Goal: Information Seeking & Learning: Find specific page/section

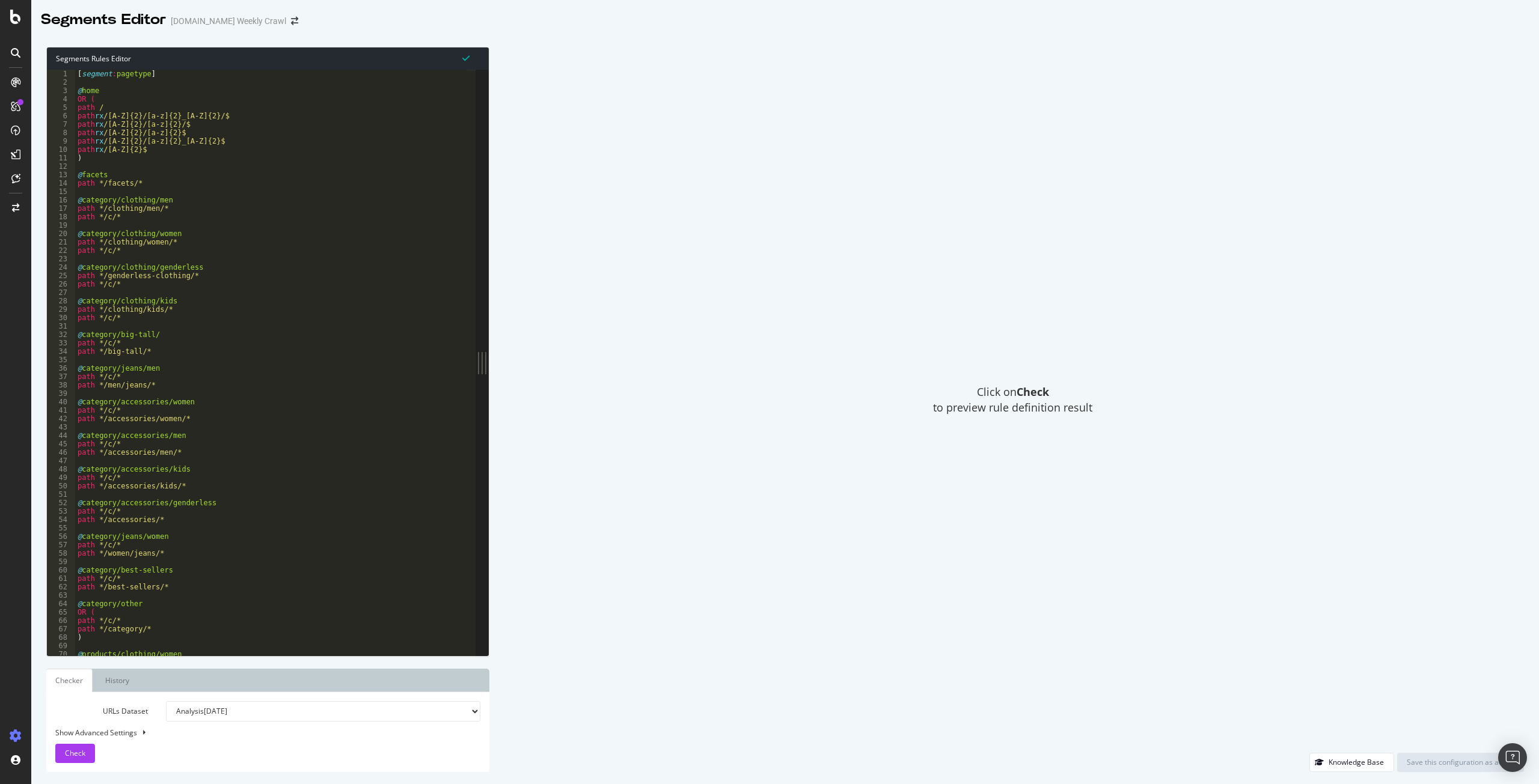
click at [16, 26] on div at bounding box center [16, 392] width 31 height 784
click at [12, 16] on icon at bounding box center [16, 16] width 11 height 14
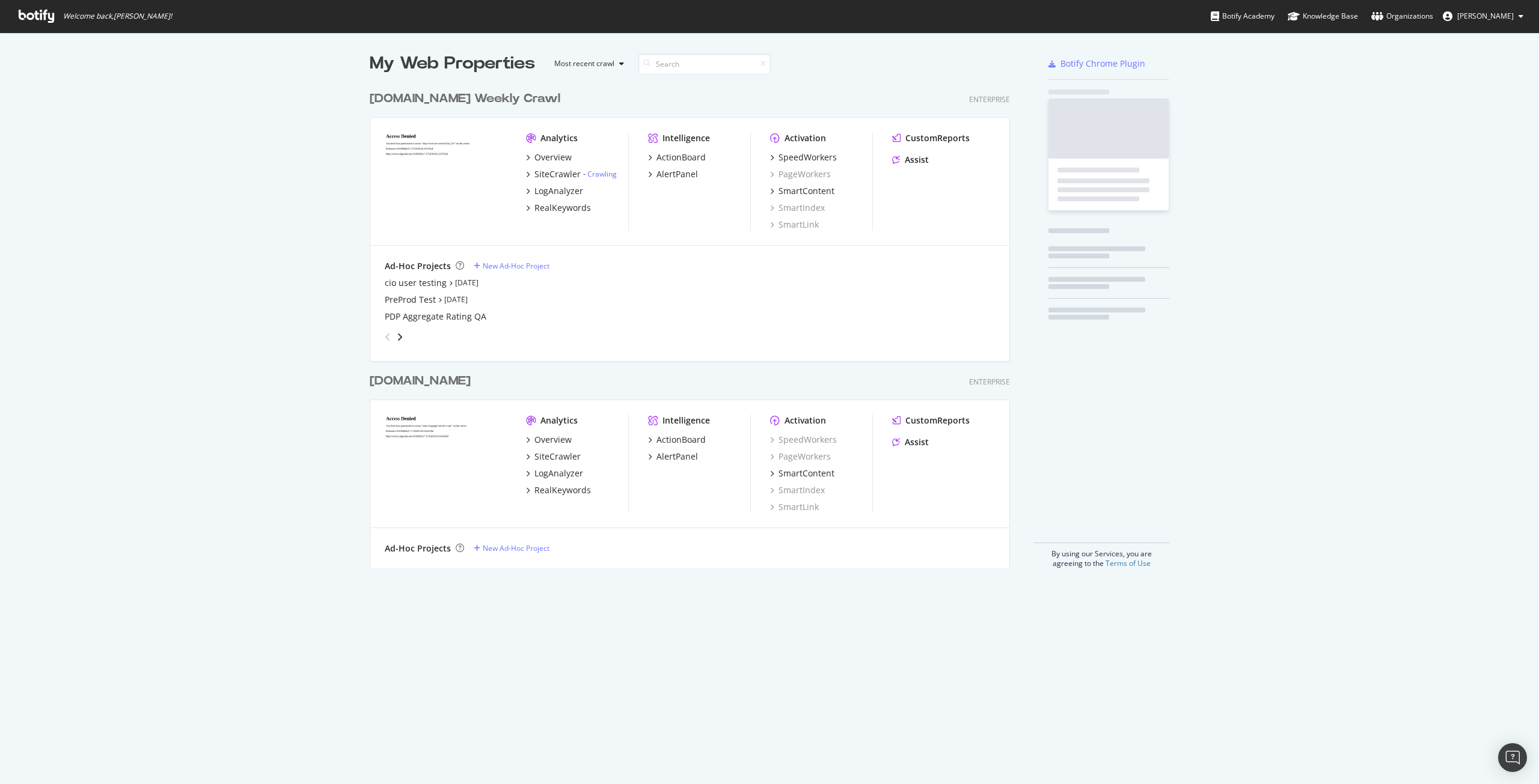
scroll to position [775, 1521]
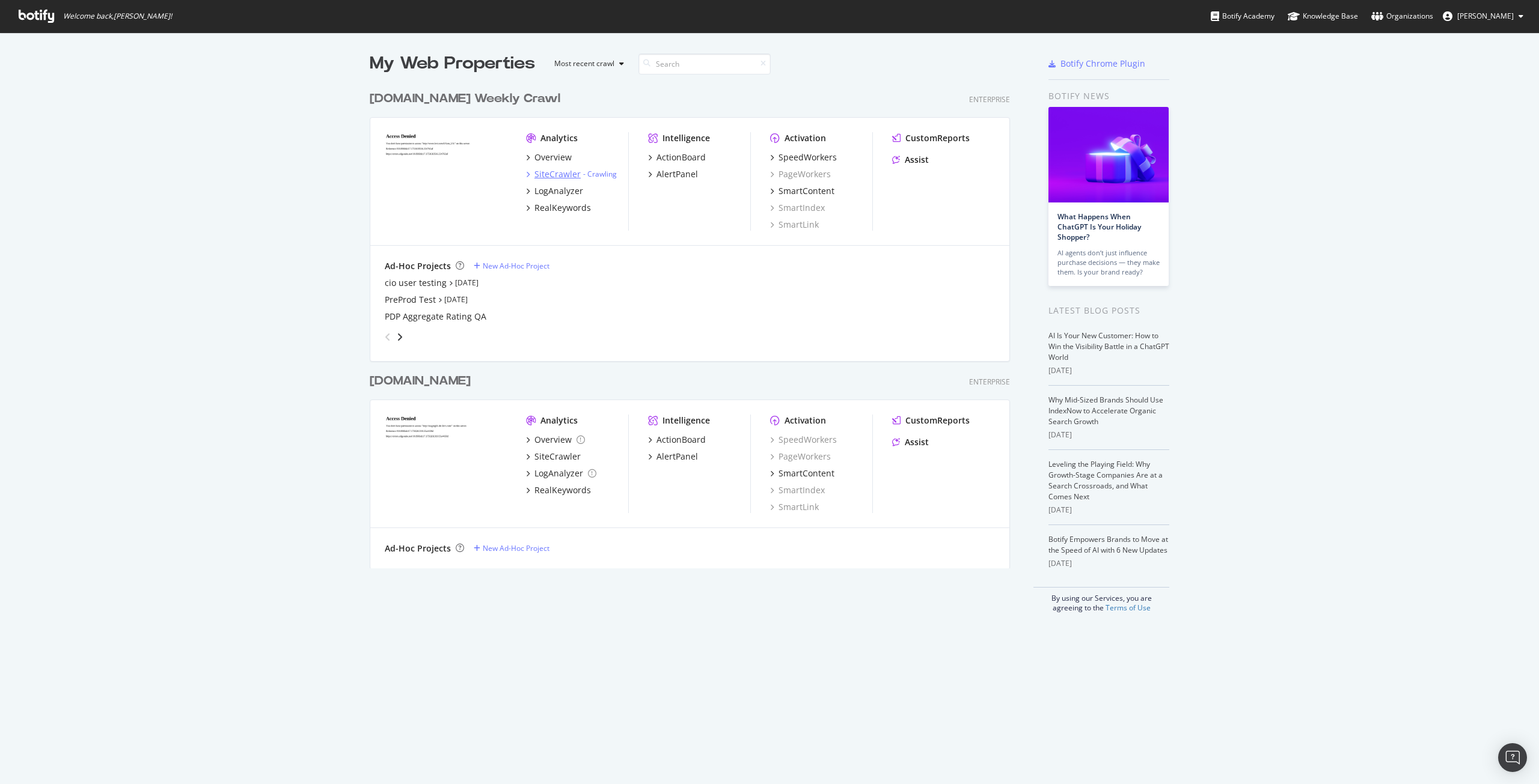
click at [549, 176] on div "SiteCrawler" at bounding box center [558, 174] width 47 height 12
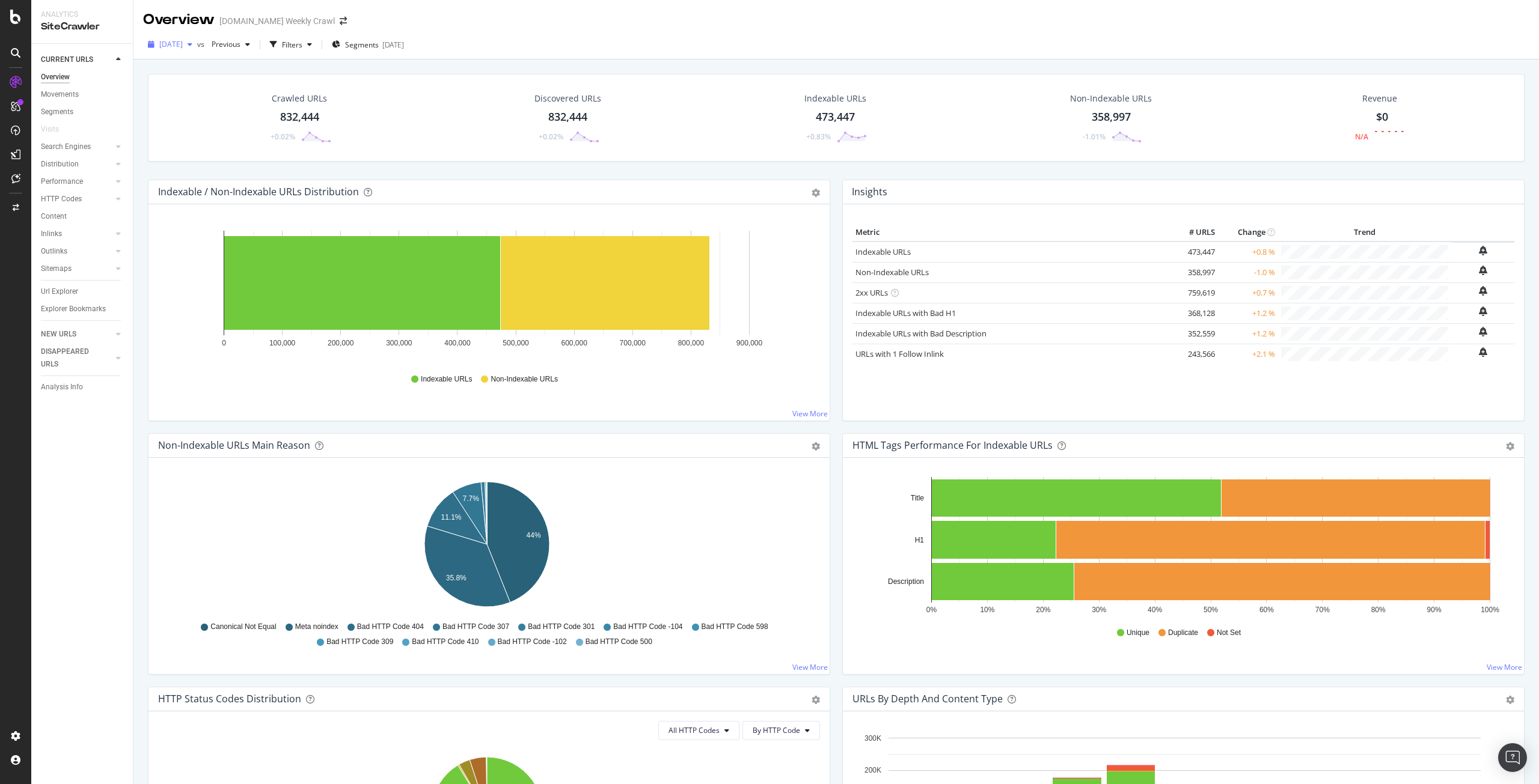
click at [183, 45] on span "[DATE]" at bounding box center [171, 44] width 23 height 10
click at [60, 290] on div "Url Explorer" at bounding box center [60, 291] width 37 height 12
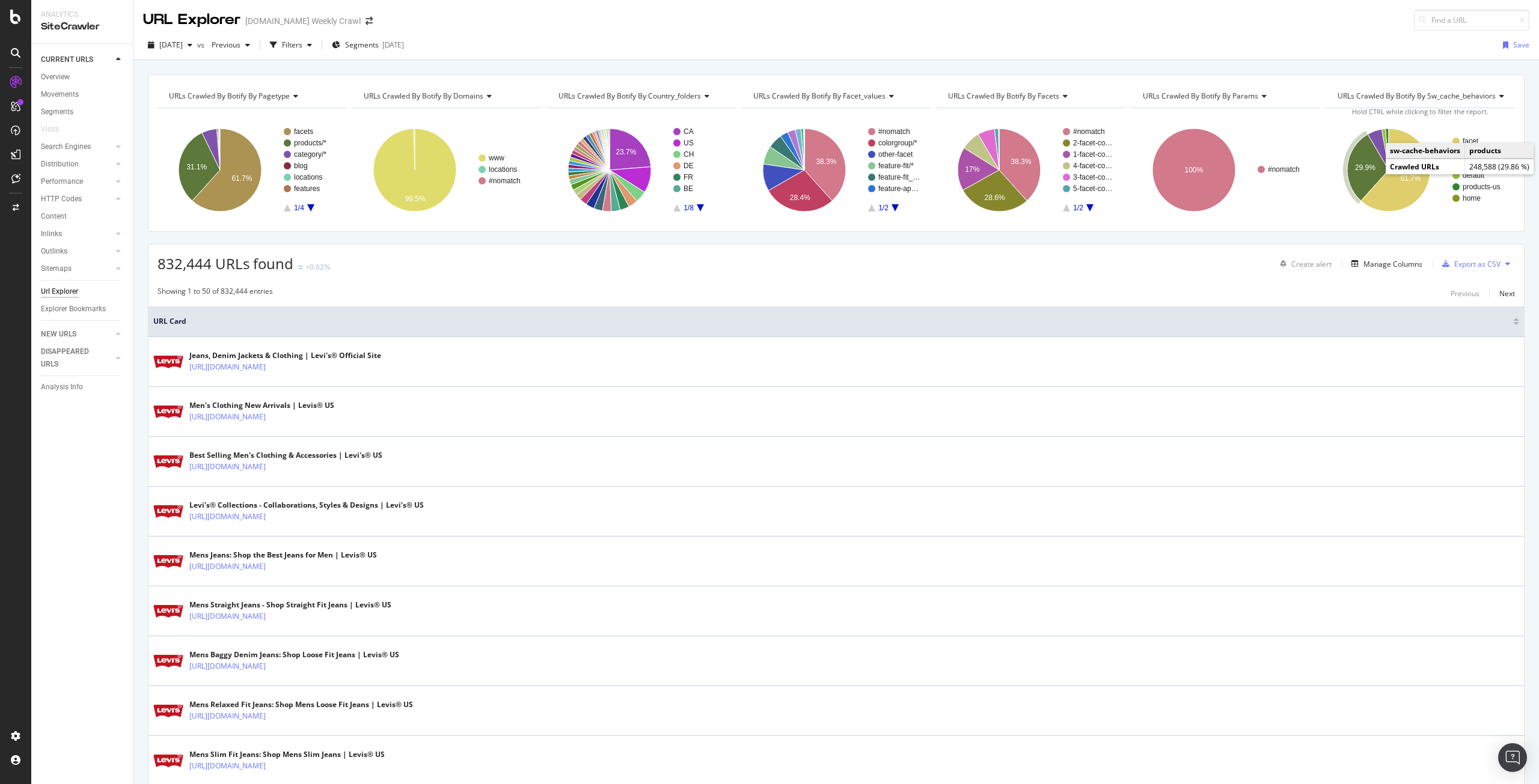
click at [1355, 164] on text "29.9%" at bounding box center [1365, 168] width 21 height 8
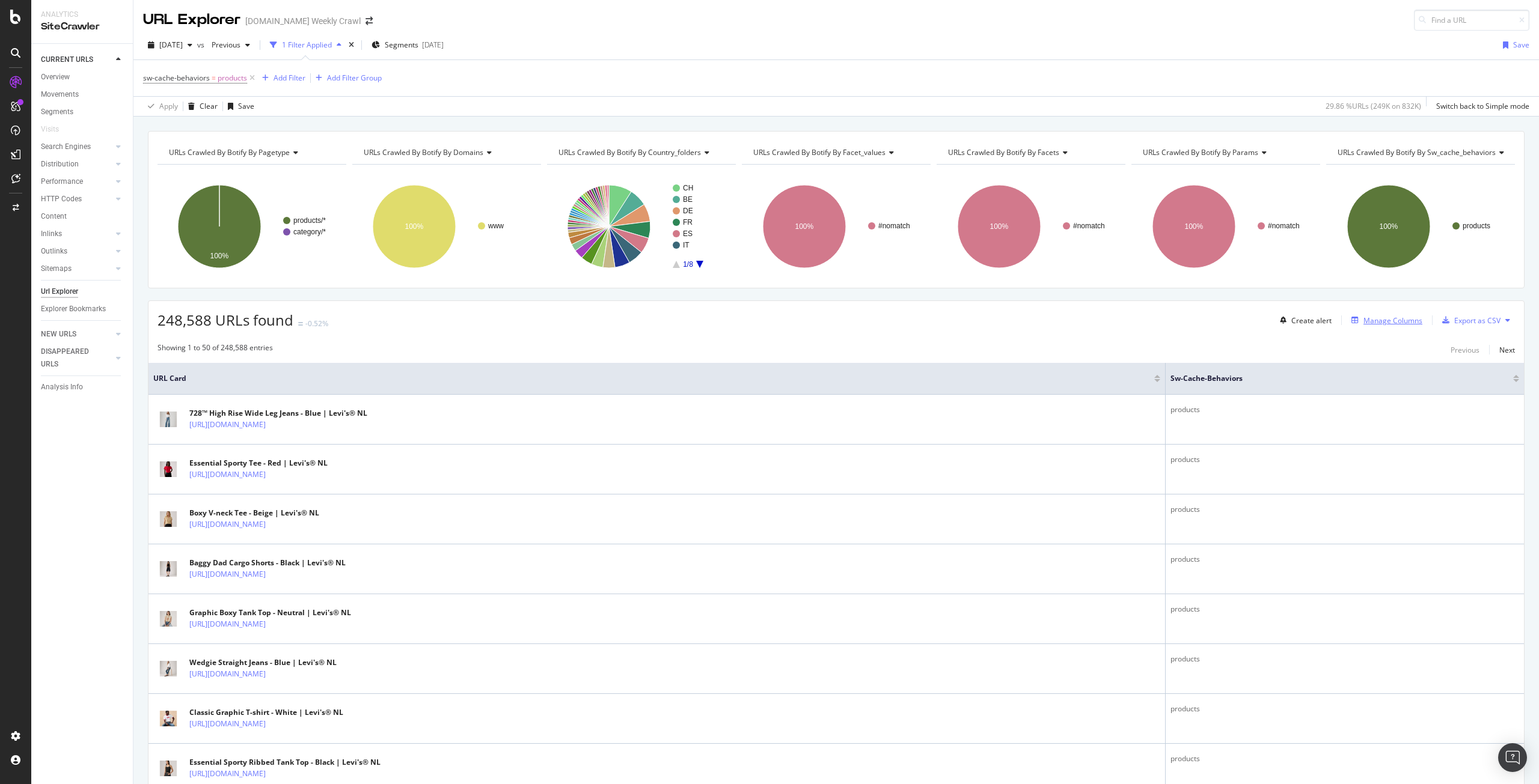
click at [1378, 318] on div "Manage Columns" at bounding box center [1393, 320] width 59 height 10
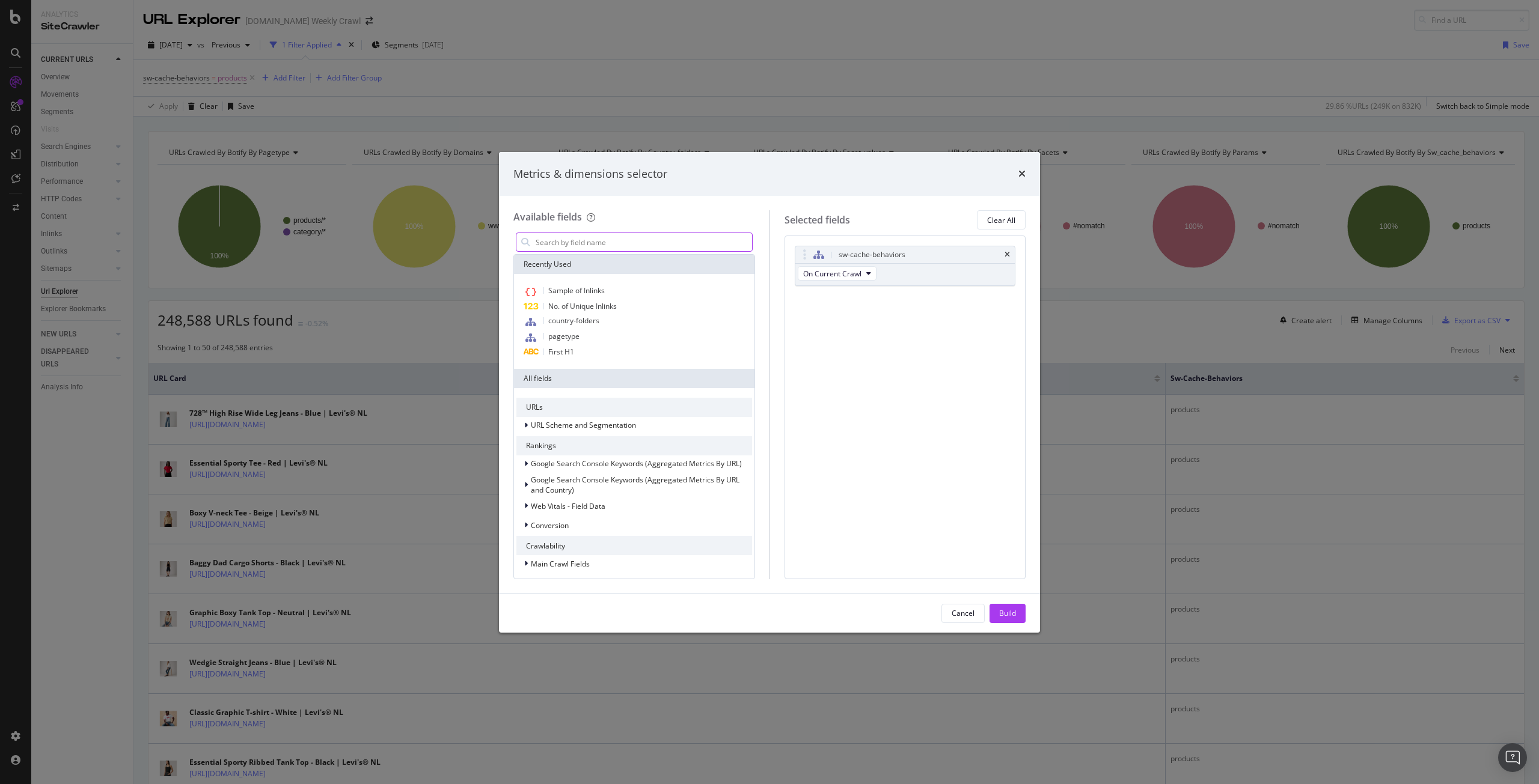
click at [658, 241] on input "modal" at bounding box center [643, 242] width 218 height 18
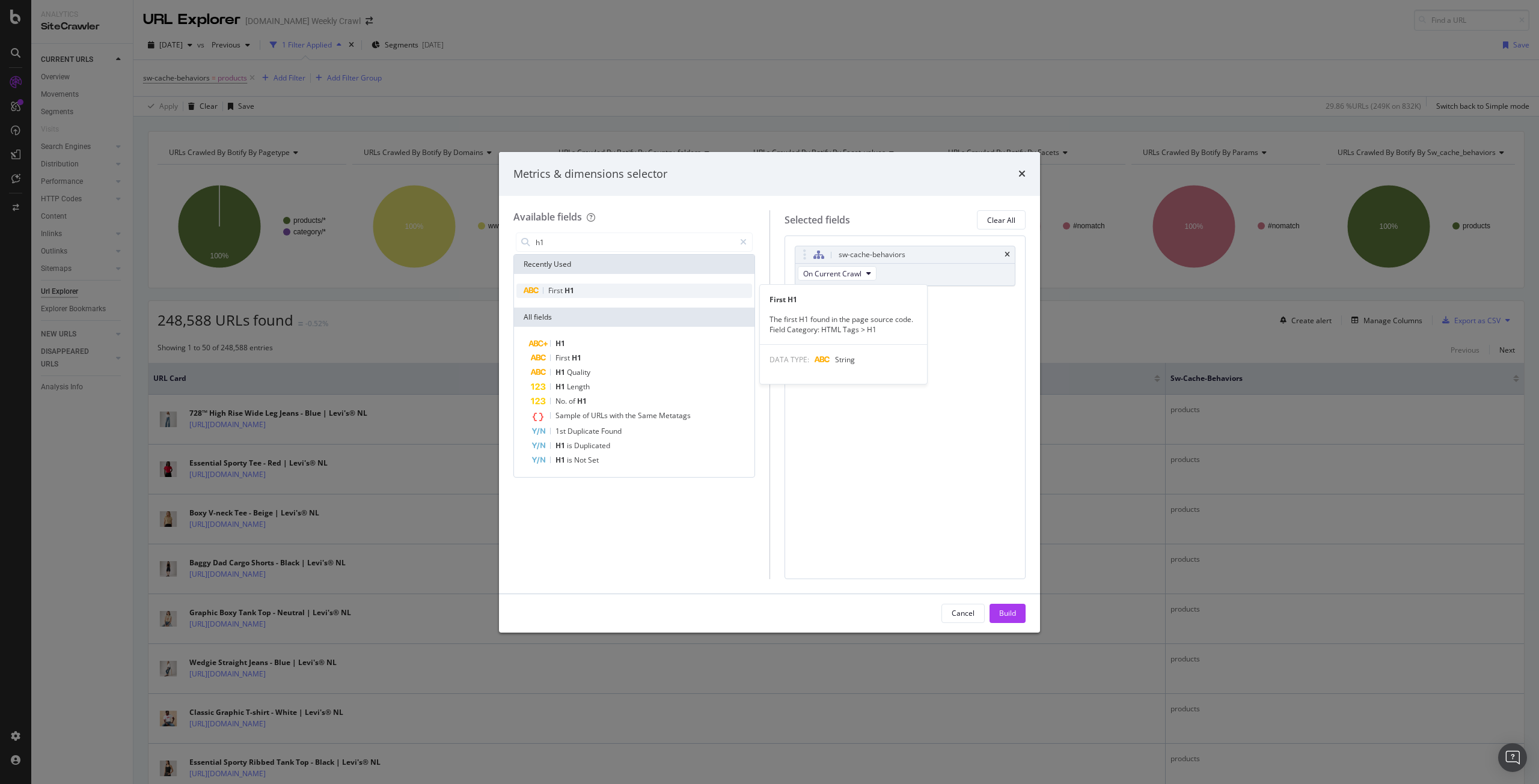
type input "h1"
click at [569, 291] on span "H1" at bounding box center [569, 290] width 10 height 10
click at [1013, 613] on div "Build" at bounding box center [1007, 613] width 17 height 10
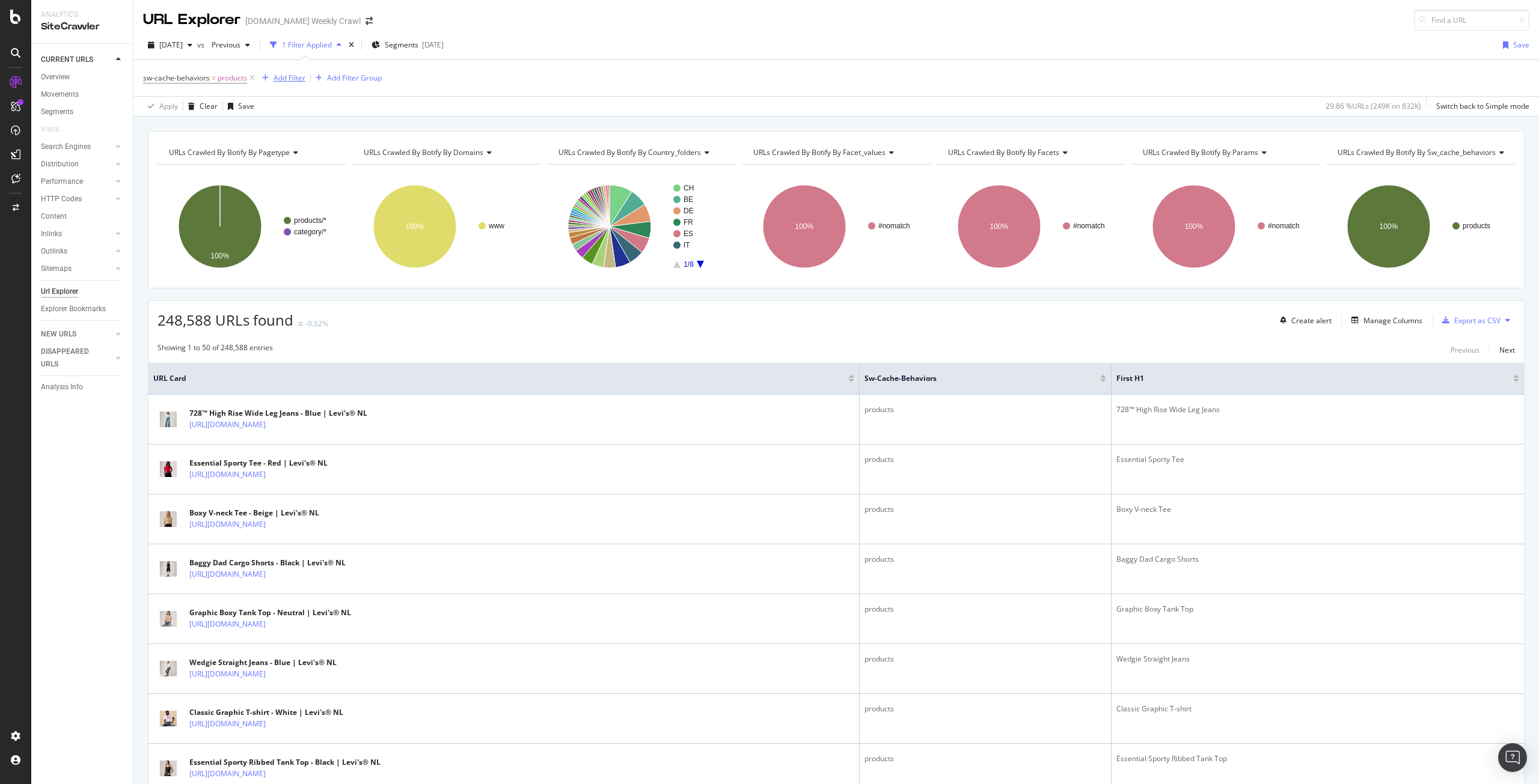
click at [289, 79] on div "Add Filter" at bounding box center [289, 77] width 32 height 10
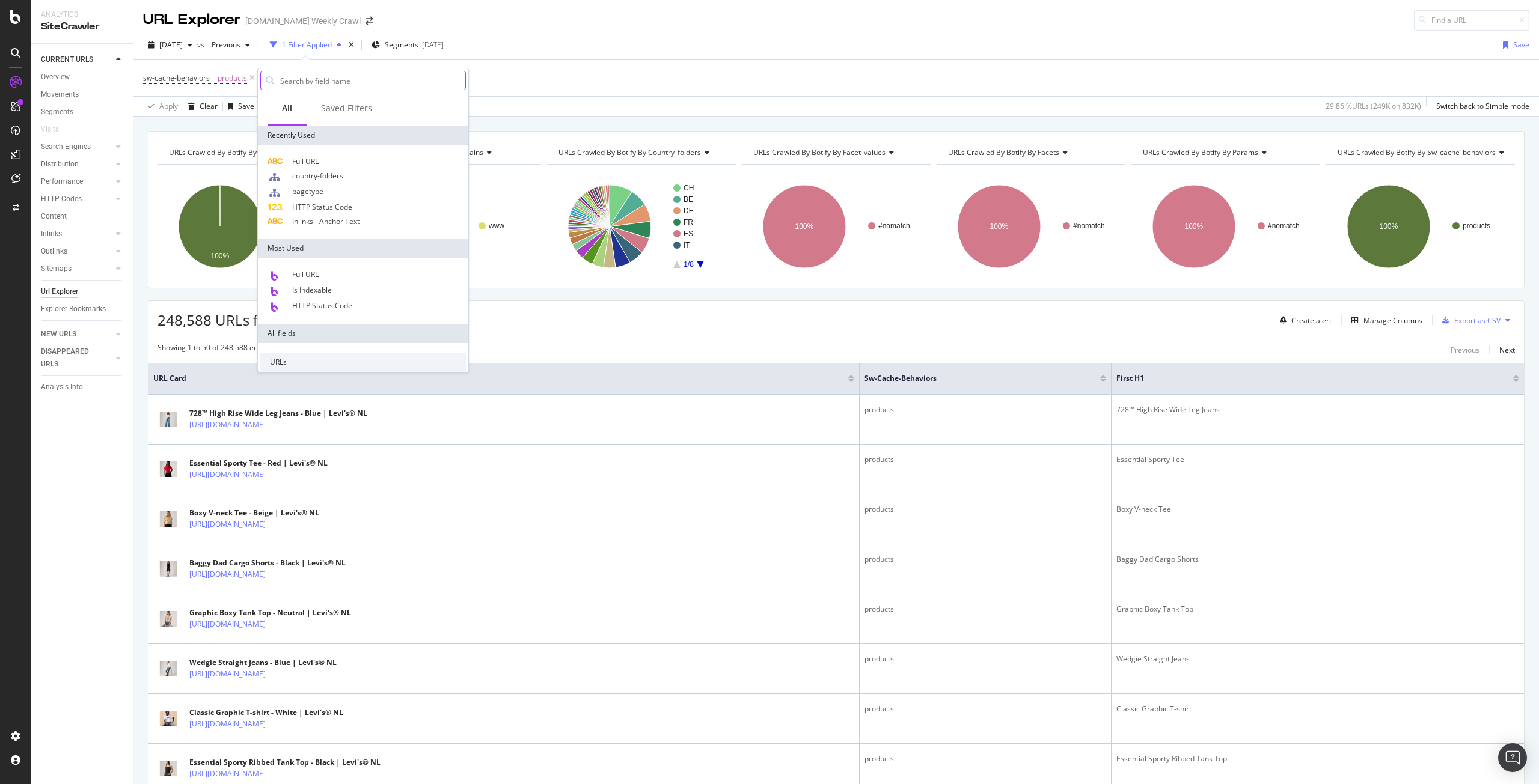
click at [298, 82] on input "text" at bounding box center [372, 81] width 186 height 18
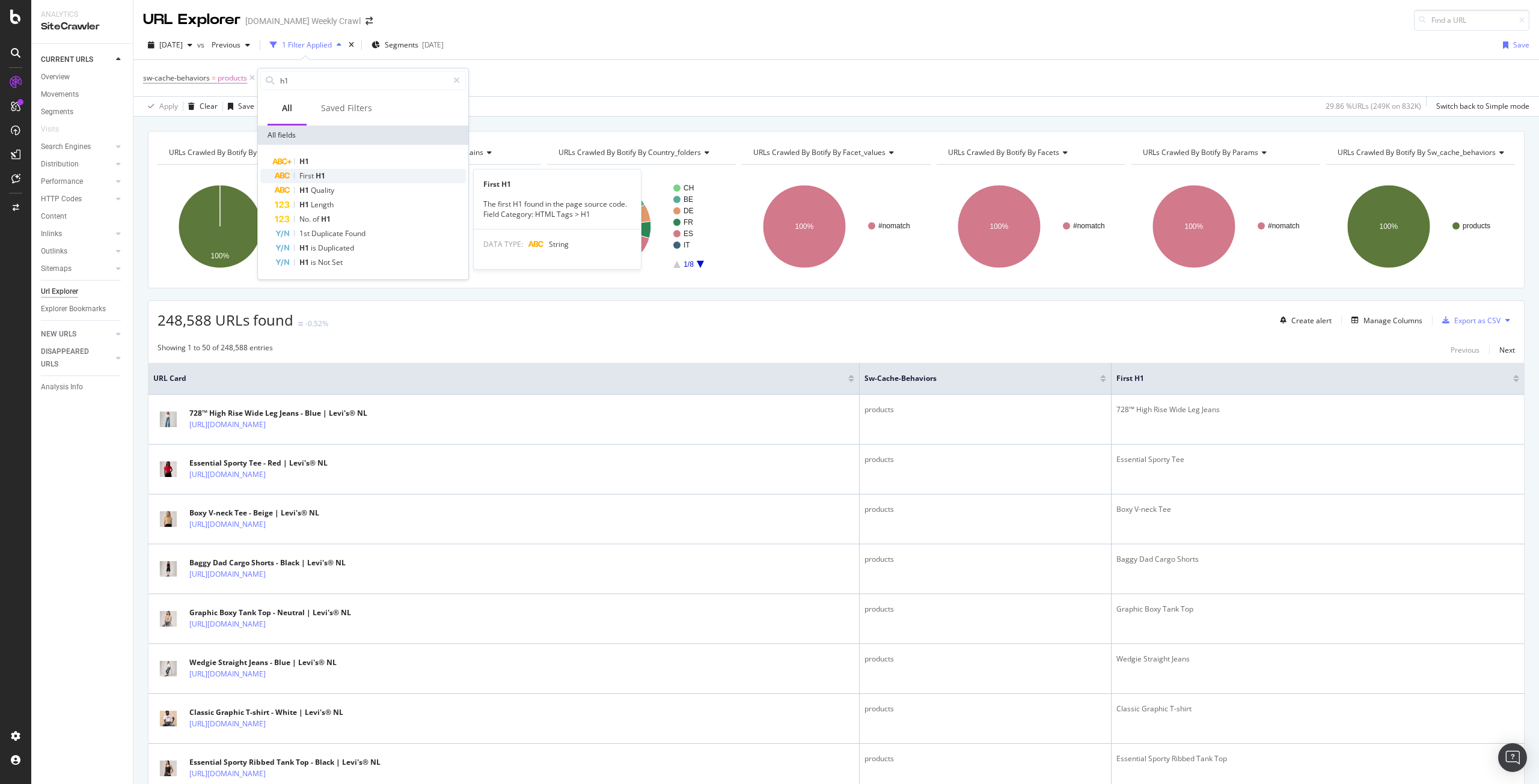
type input "h1"
click at [314, 172] on span "First" at bounding box center [307, 175] width 16 height 10
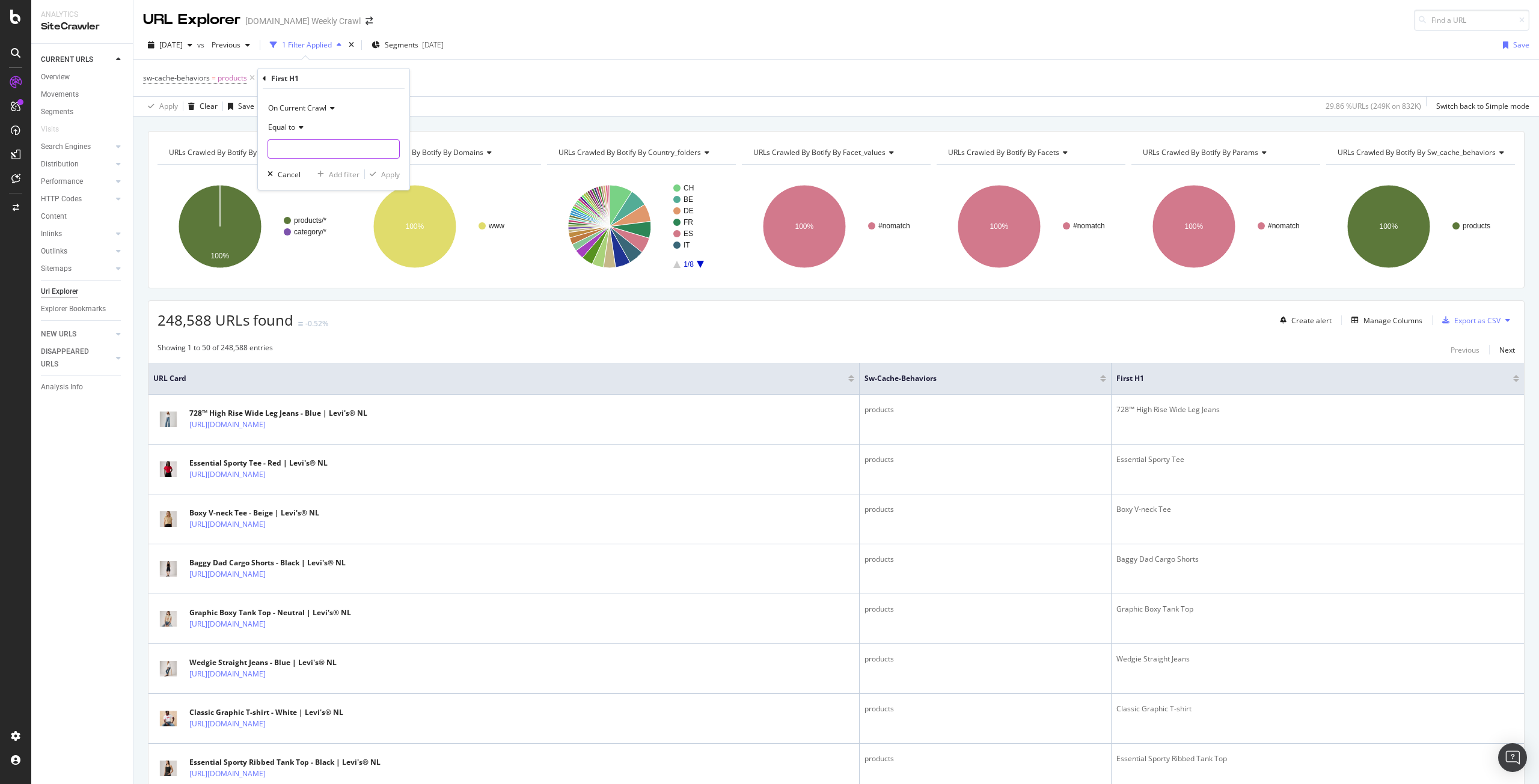
click at [311, 149] on input "text" at bounding box center [334, 149] width 131 height 19
type input "p"
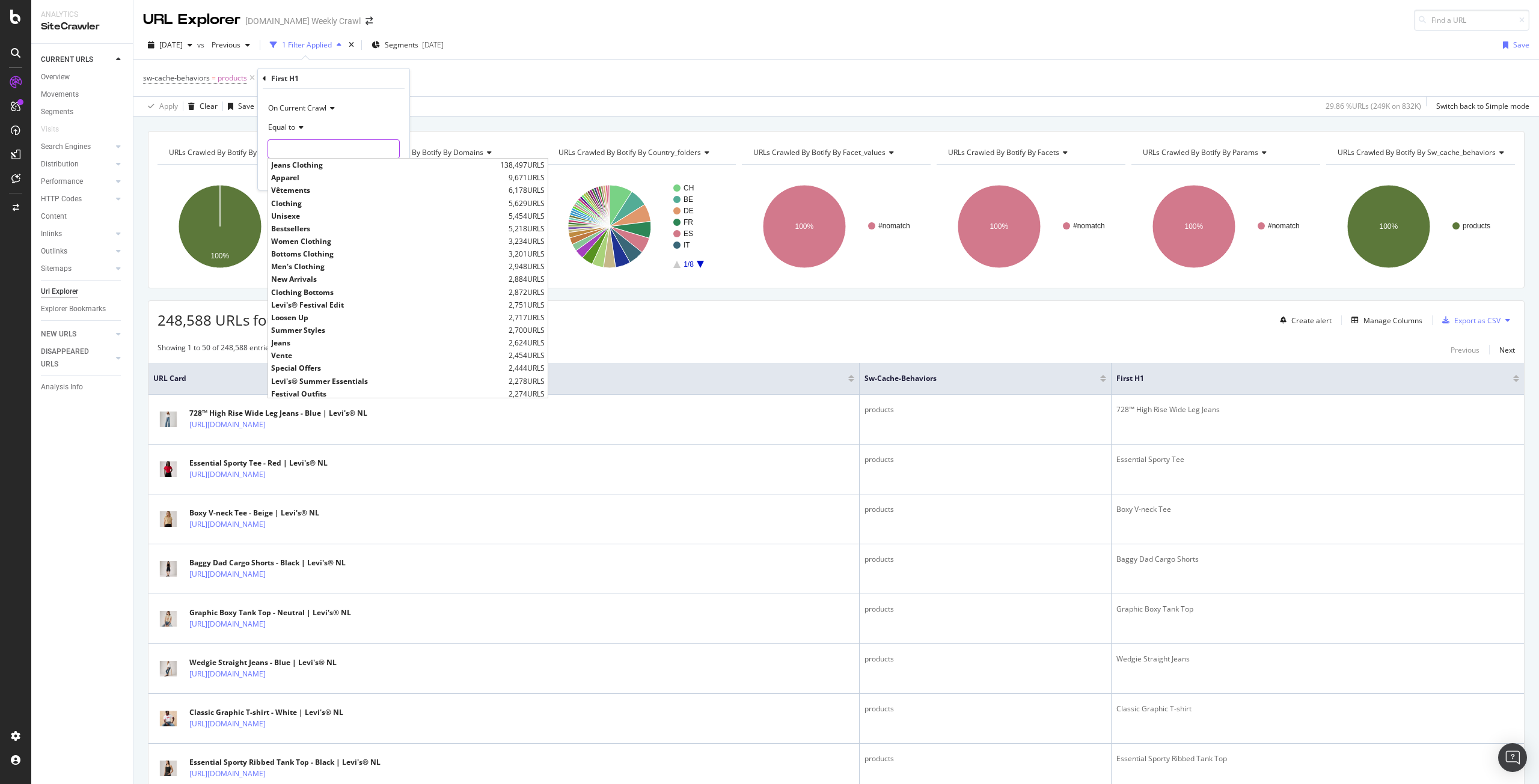
type input "t"
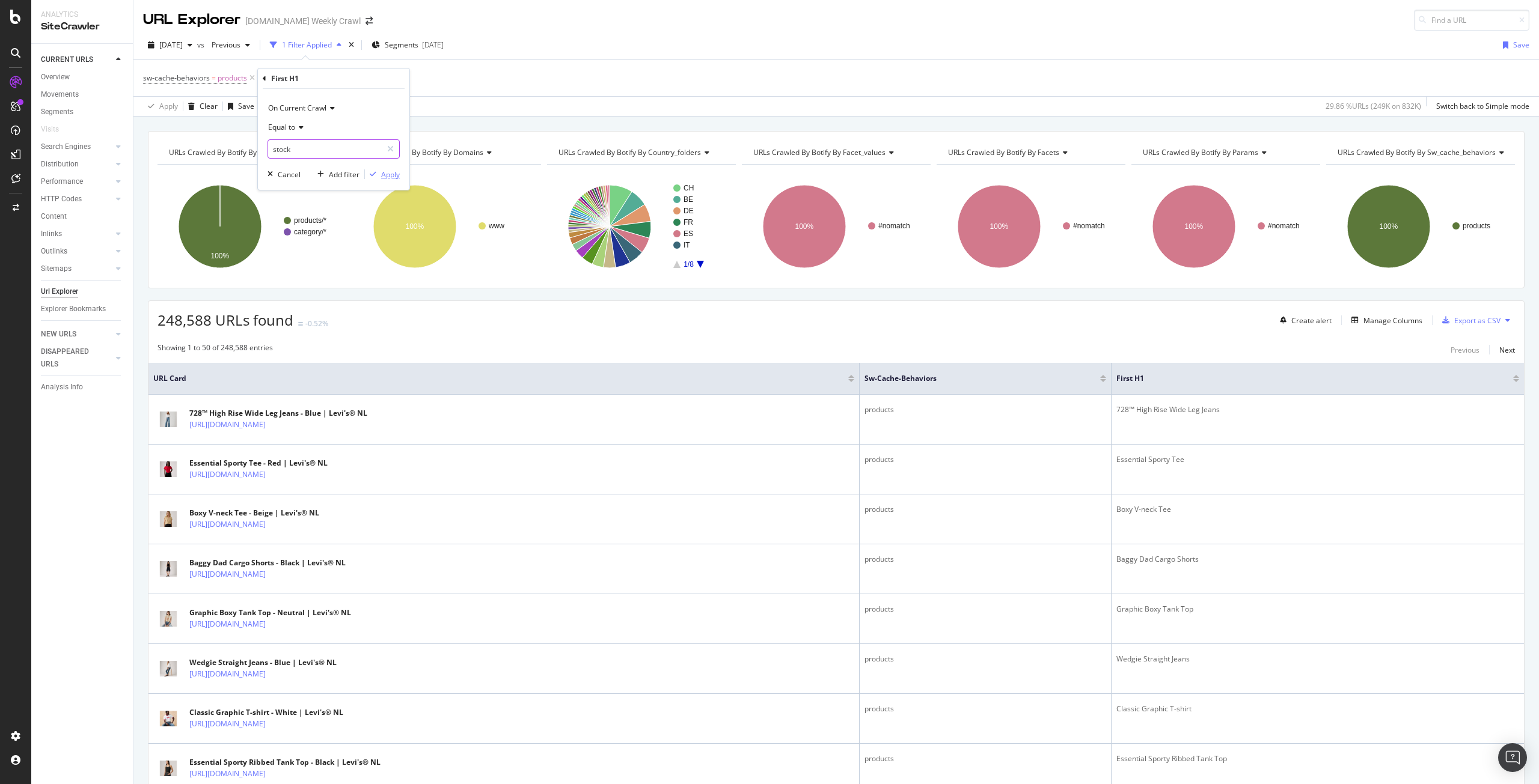
type input "stock"
click at [391, 173] on div "Apply" at bounding box center [390, 174] width 18 height 10
